Goal: Information Seeking & Learning: Learn about a topic

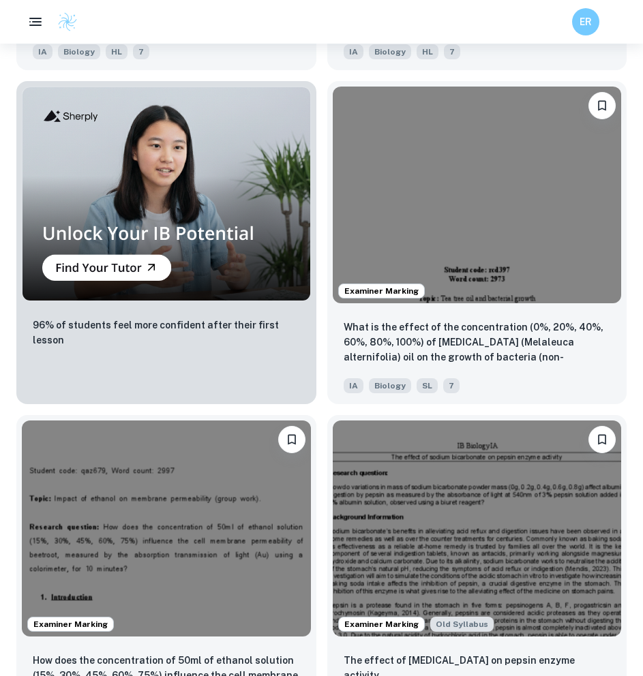
scroll to position [1489, 0]
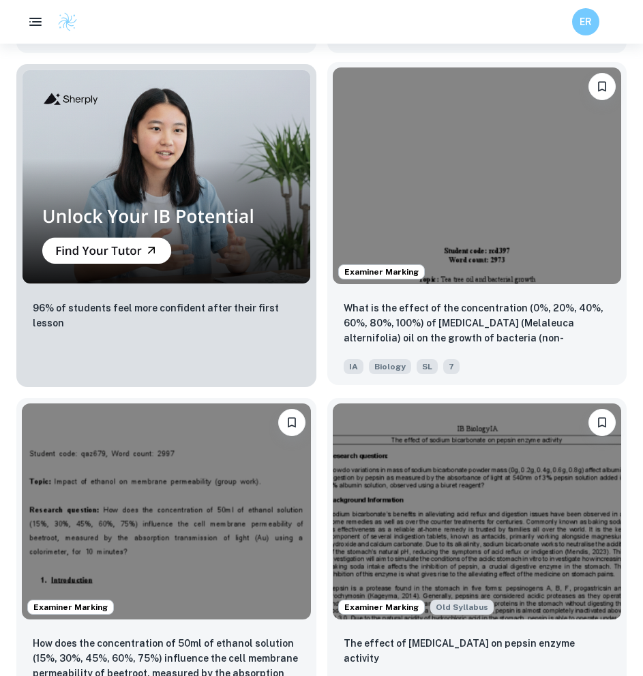
click at [505, 171] on img at bounding box center [477, 176] width 289 height 217
